Goal: Browse casually

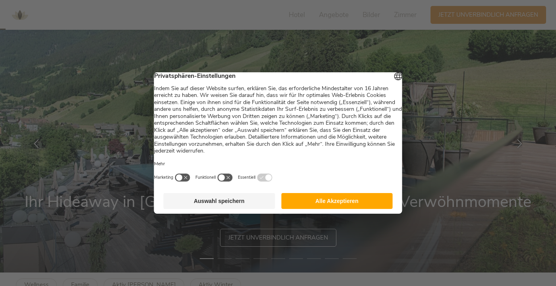
click at [362, 209] on button "Alle Akzeptieren" at bounding box center [337, 201] width 112 height 16
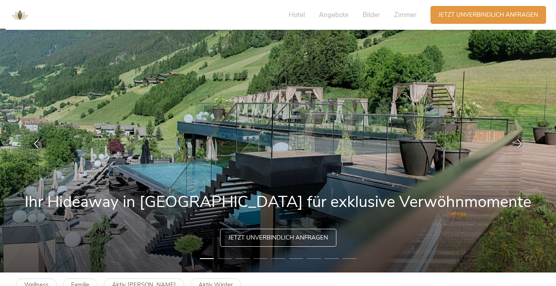
scroll to position [36, 0]
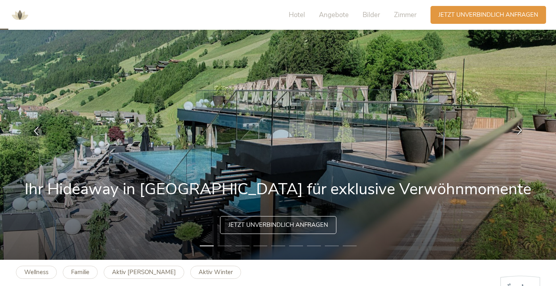
click at [525, 140] on div at bounding box center [519, 130] width 25 height 25
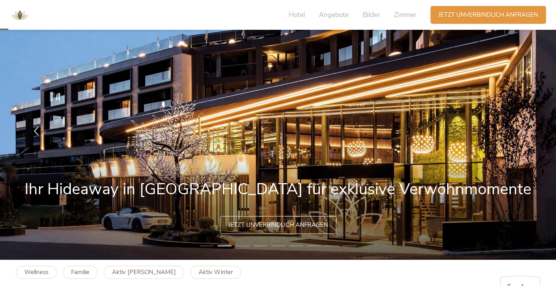
click at [525, 140] on div at bounding box center [519, 130] width 25 height 25
click at [526, 142] on div at bounding box center [519, 130] width 25 height 25
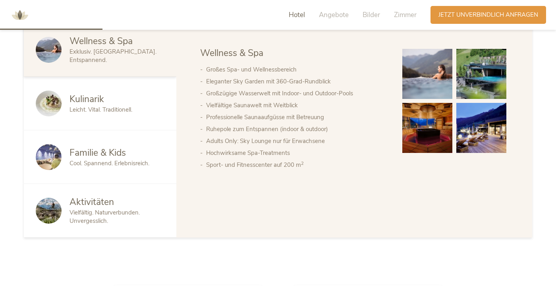
scroll to position [432, 0]
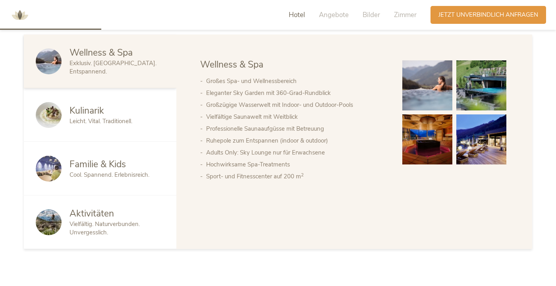
click at [59, 181] on img at bounding box center [49, 169] width 26 height 26
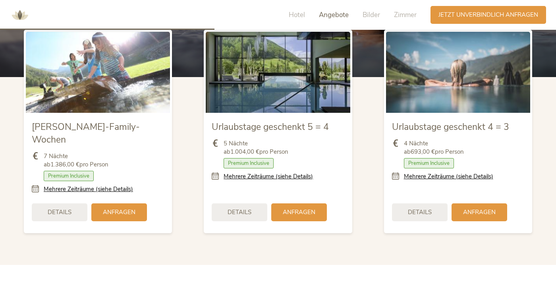
scroll to position [917, 0]
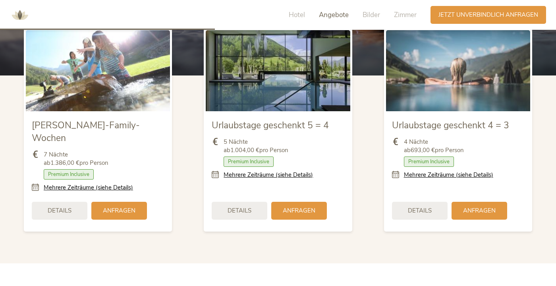
click at [431, 167] on span "Premium Inclusive" at bounding box center [429, 161] width 50 height 10
click at [481, 179] on link "Mehrere Zeiträume (siehe Details)" at bounding box center [448, 175] width 89 height 8
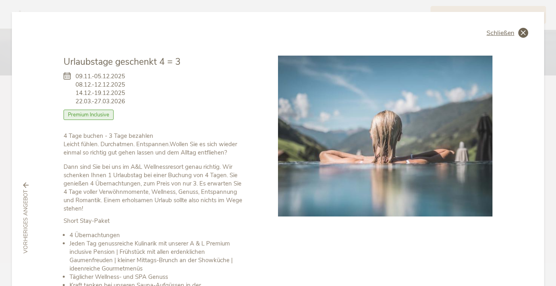
click at [513, 31] on div "Schließen" at bounding box center [507, 33] width 42 height 10
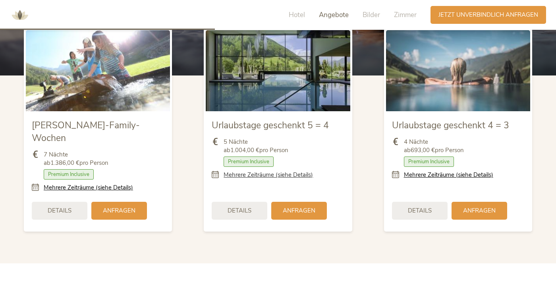
click at [297, 179] on link "Mehrere Zeiträume (siehe Details)" at bounding box center [267, 175] width 89 height 8
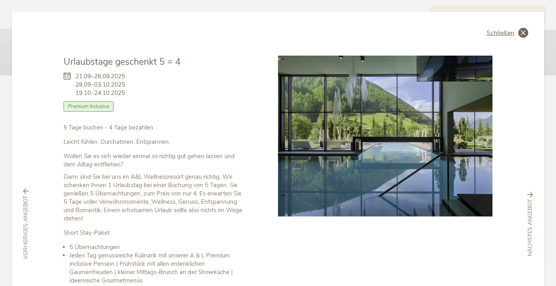
click at [523, 35] on icon at bounding box center [523, 33] width 10 height 10
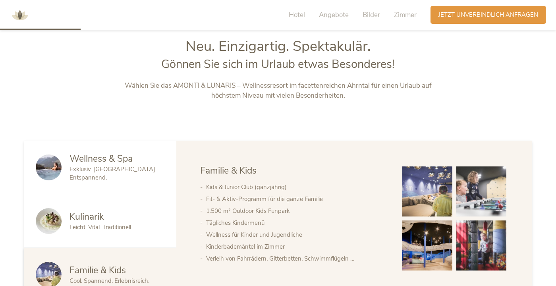
scroll to position [0, 0]
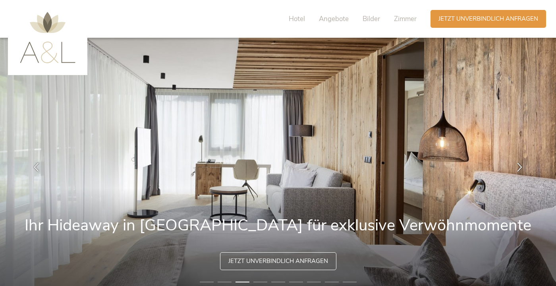
click at [43, 55] on img at bounding box center [48, 37] width 56 height 51
